Goal: Task Accomplishment & Management: Manage account settings

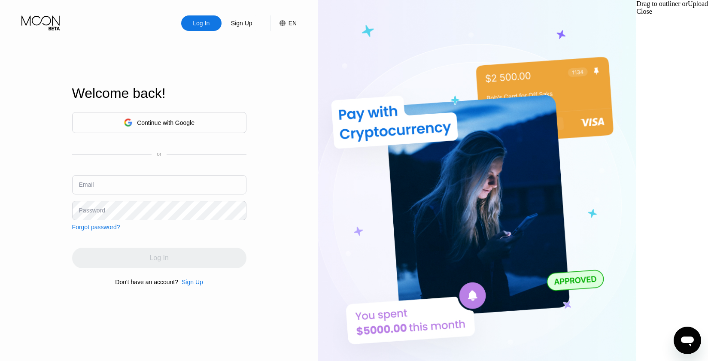
type input "[EMAIL_ADDRESS][DOMAIN_NAME]"
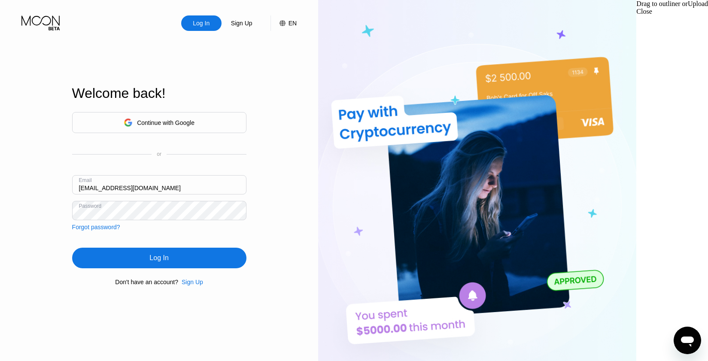
click at [194, 256] on div "Log In" at bounding box center [159, 258] width 174 height 21
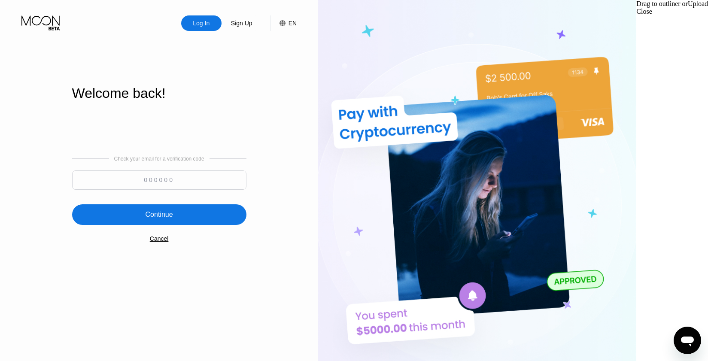
click at [211, 182] on input at bounding box center [159, 180] width 174 height 19
paste input "806304"
type input "806304"
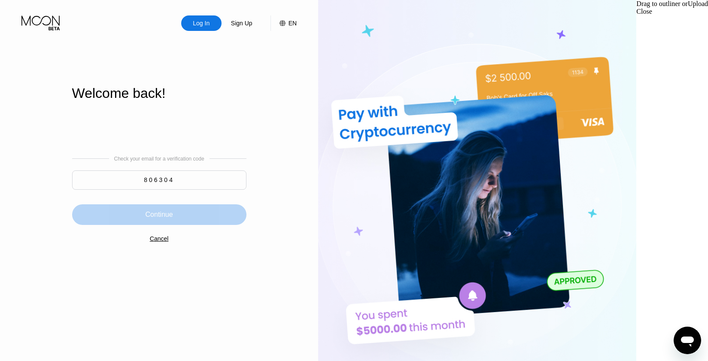
click at [213, 217] on div "Continue" at bounding box center [159, 214] width 174 height 21
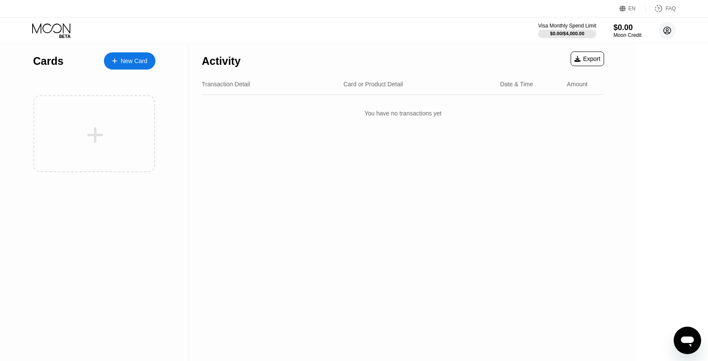
click at [669, 27] on icon at bounding box center [667, 30] width 7 height 7
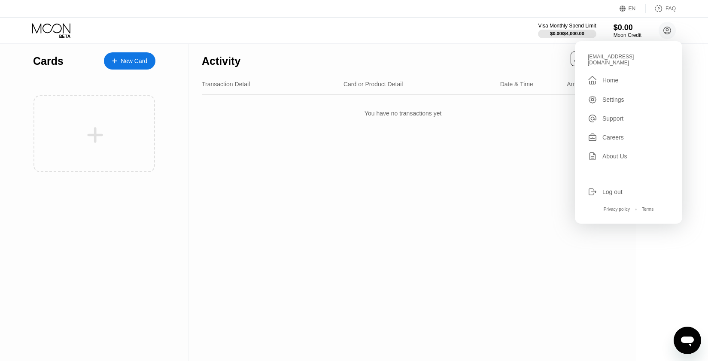
click at [468, 189] on div "Activity Export Transaction Detail Card or Product Detail Date & Time Amount Yo…" at bounding box center [403, 202] width 428 height 317
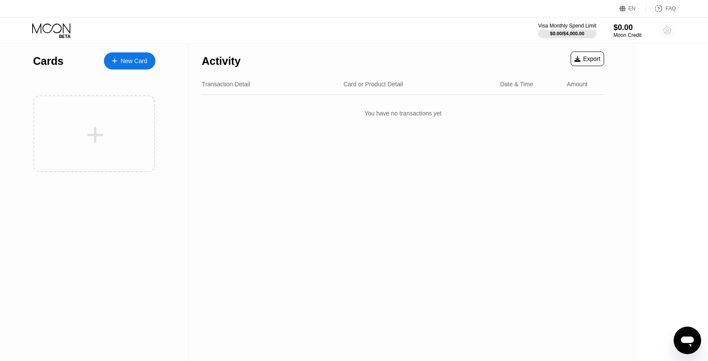
click at [666, 32] on icon at bounding box center [667, 30] width 5 height 5
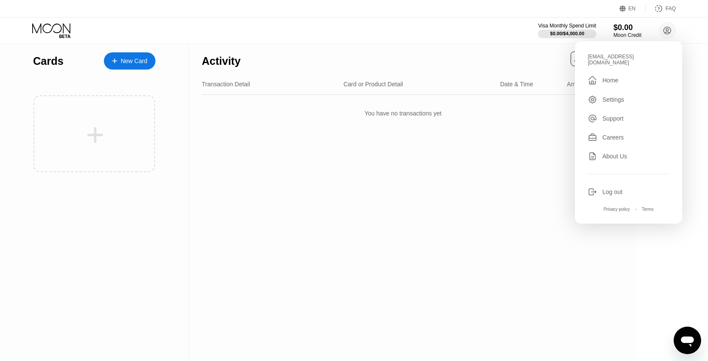
click at [608, 78] on div "Home" at bounding box center [611, 80] width 16 height 7
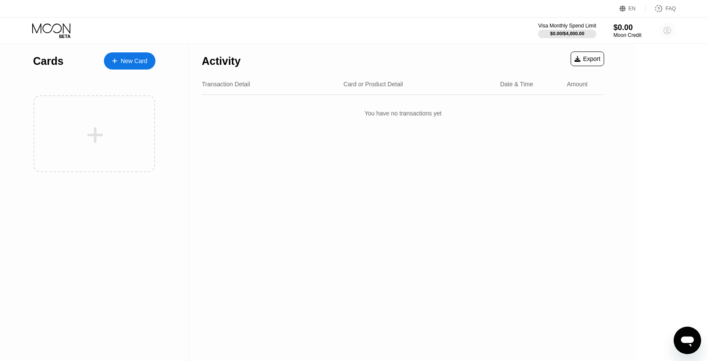
click at [665, 31] on circle at bounding box center [667, 30] width 17 height 17
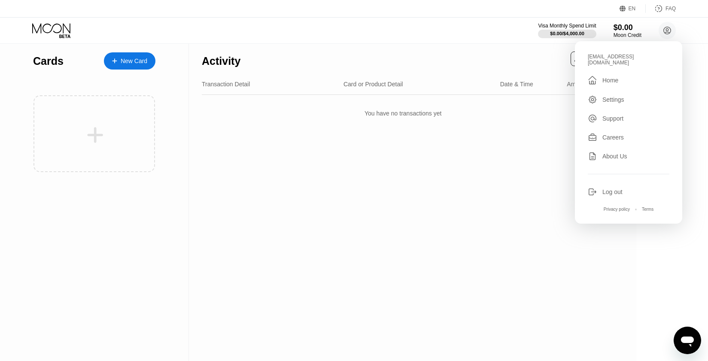
click at [615, 189] on div "Log out" at bounding box center [613, 192] width 20 height 7
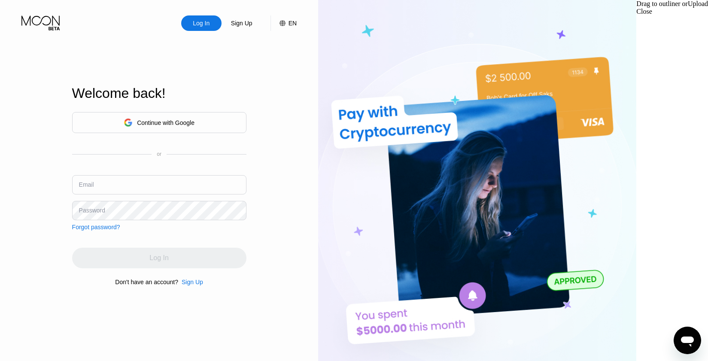
type input "[EMAIL_ADDRESS][DOMAIN_NAME]"
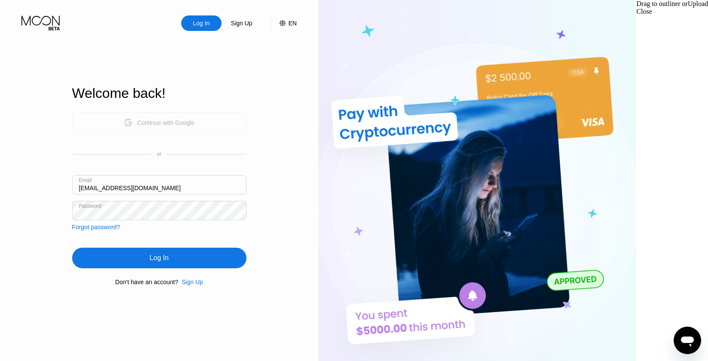
click at [219, 126] on div "Continue with Google" at bounding box center [159, 122] width 174 height 21
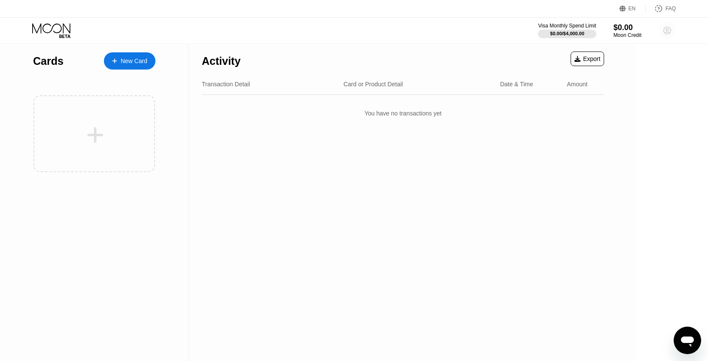
click at [669, 30] on circle at bounding box center [667, 30] width 17 height 17
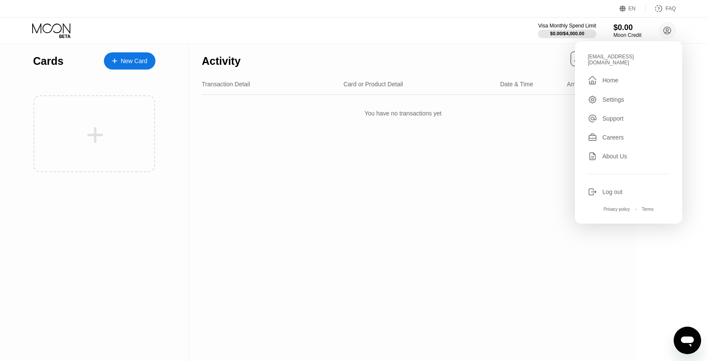
click at [614, 189] on div "Log out" at bounding box center [613, 192] width 20 height 7
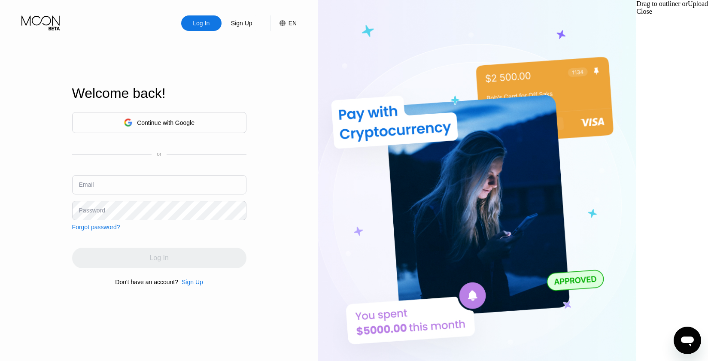
type input "[EMAIL_ADDRESS][DOMAIN_NAME]"
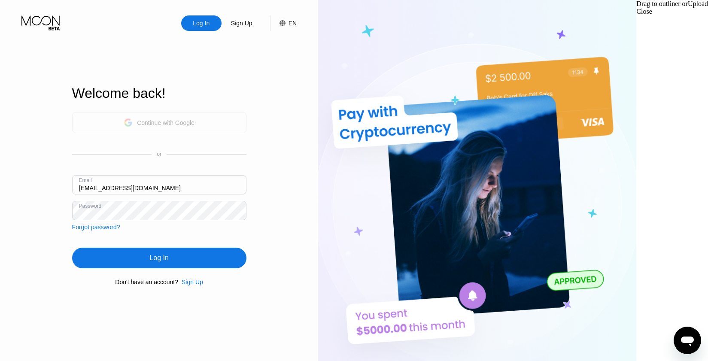
click at [195, 116] on div "Continue with Google" at bounding box center [159, 122] width 71 height 13
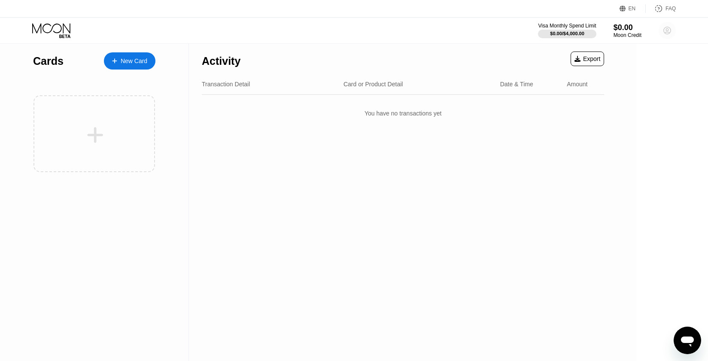
click at [670, 30] on circle at bounding box center [667, 30] width 17 height 17
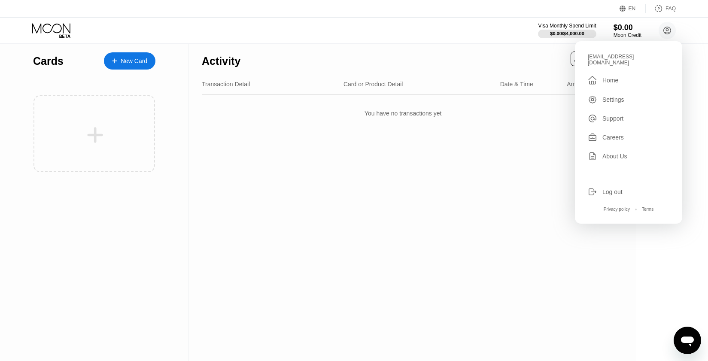
click at [621, 189] on div "Log out" at bounding box center [613, 192] width 20 height 7
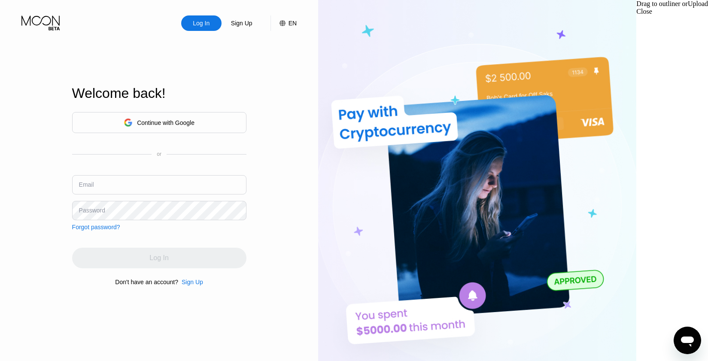
type input "[EMAIL_ADDRESS][DOMAIN_NAME]"
click at [195, 125] on div "Continue with Google" at bounding box center [159, 122] width 71 height 13
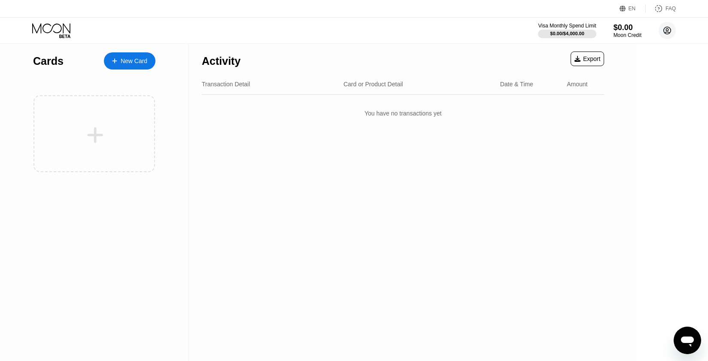
click at [662, 29] on circle at bounding box center [667, 30] width 17 height 17
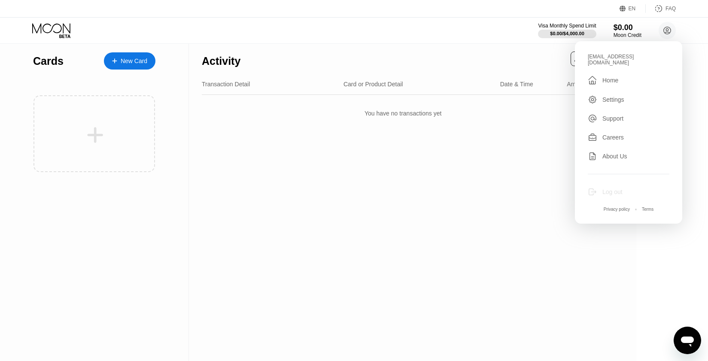
click at [619, 189] on div "Log out" at bounding box center [613, 192] width 20 height 7
